Goal: Browse casually

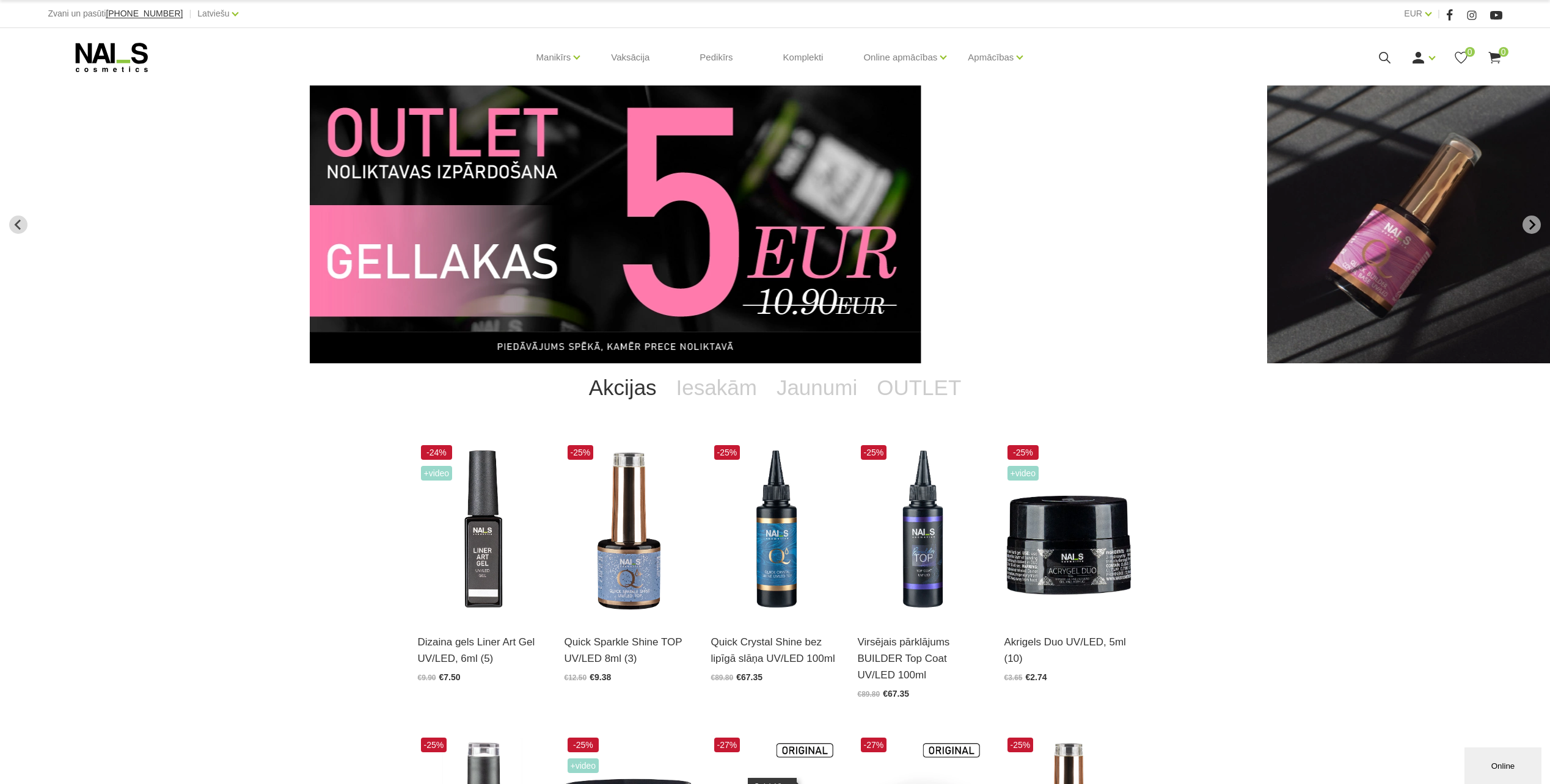
drag, startPoint x: 818, startPoint y: 775, endPoint x: 365, endPoint y: 597, distance: 486.7
click at [365, 597] on div "Akcijas Iesakām Jaunumi OUTLET -24% +Video Dizaina gels Liner Art Gel UV/LED, 6…" at bounding box center [775, 722] width 1550 height 718
